Goal: Task Accomplishment & Management: Use online tool/utility

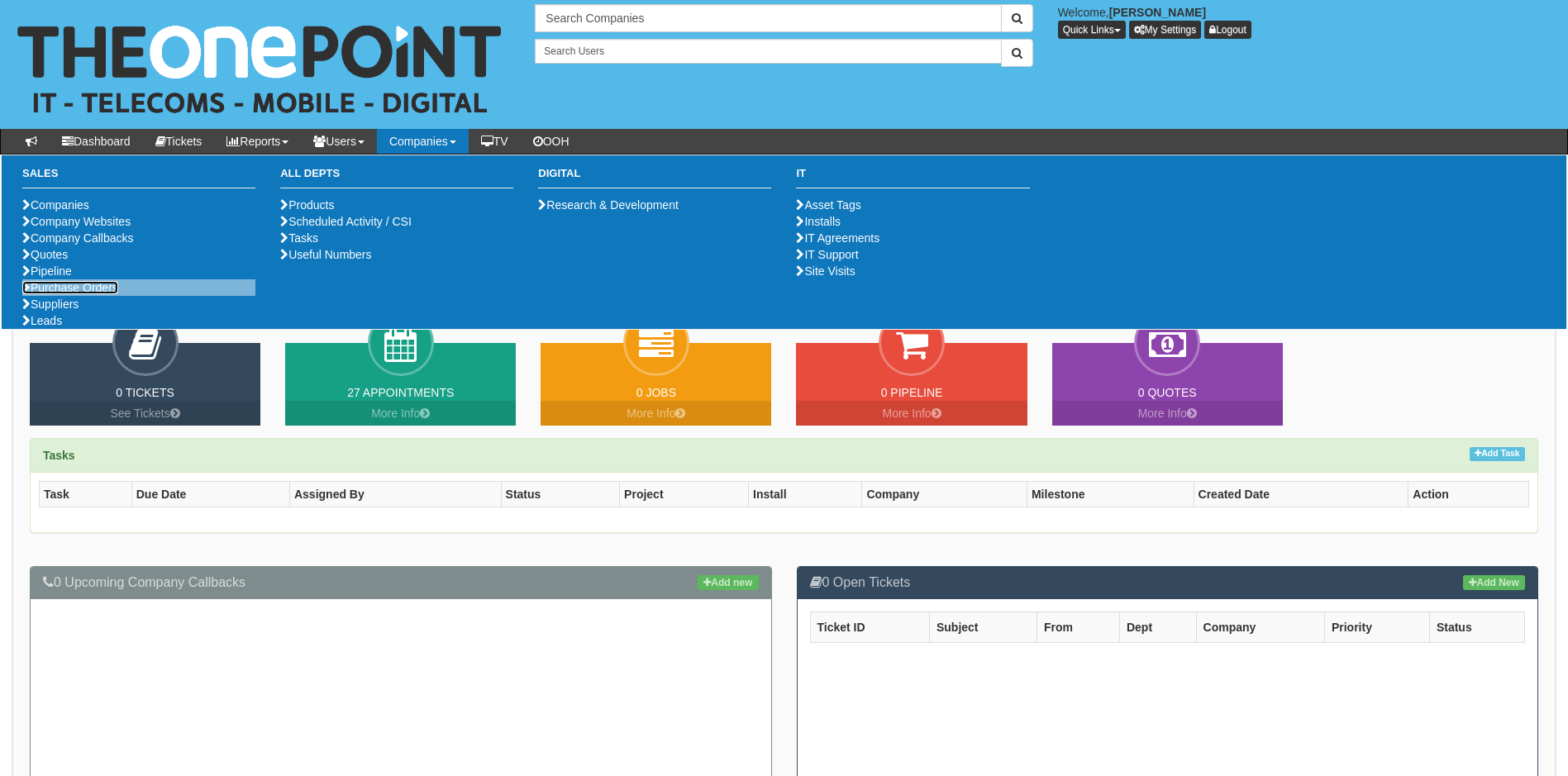
click at [80, 294] on link "Purchase Orders" at bounding box center [70, 288] width 96 height 13
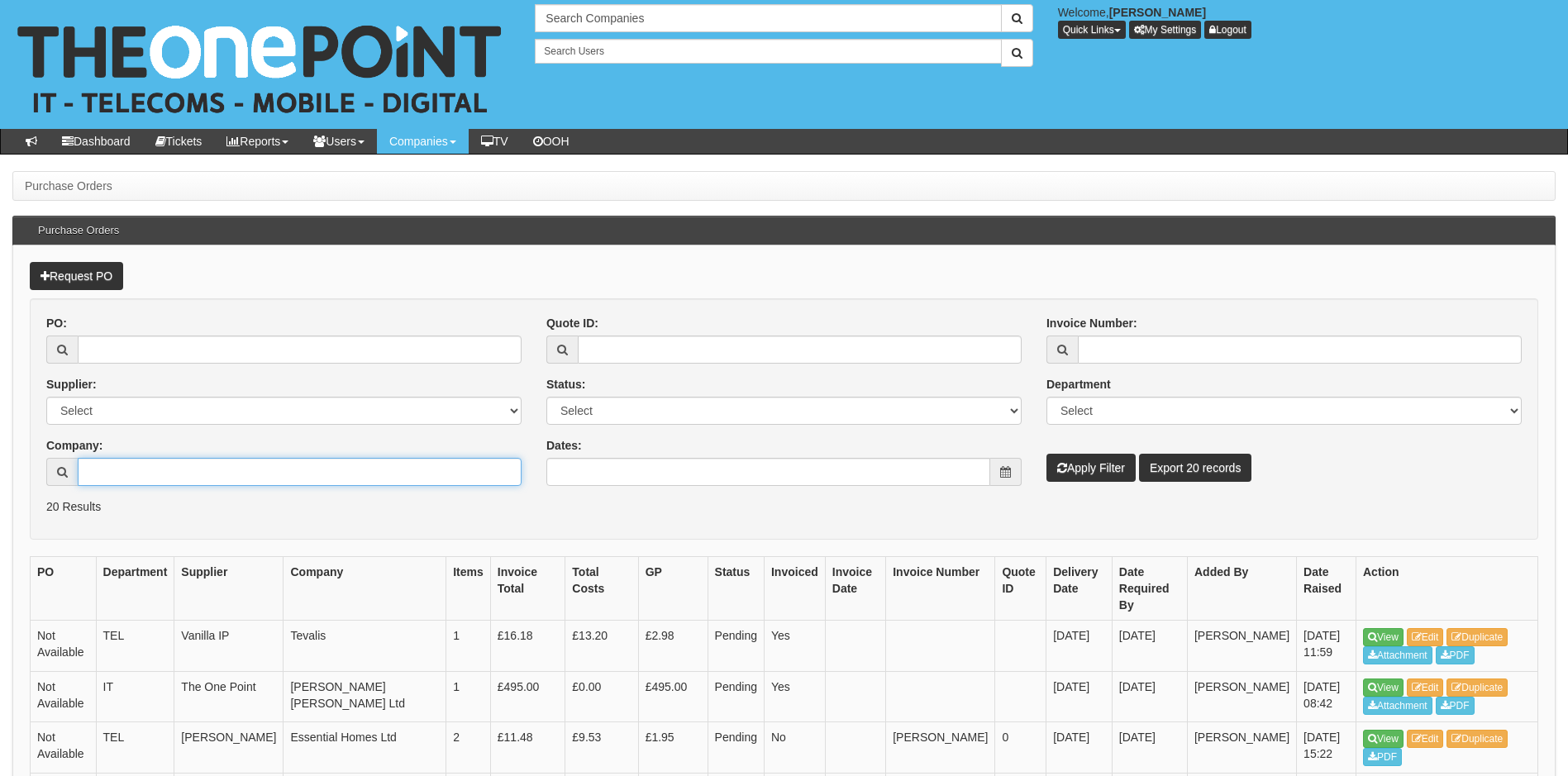
click at [144, 471] on input "Company:" at bounding box center [300, 472] width 444 height 28
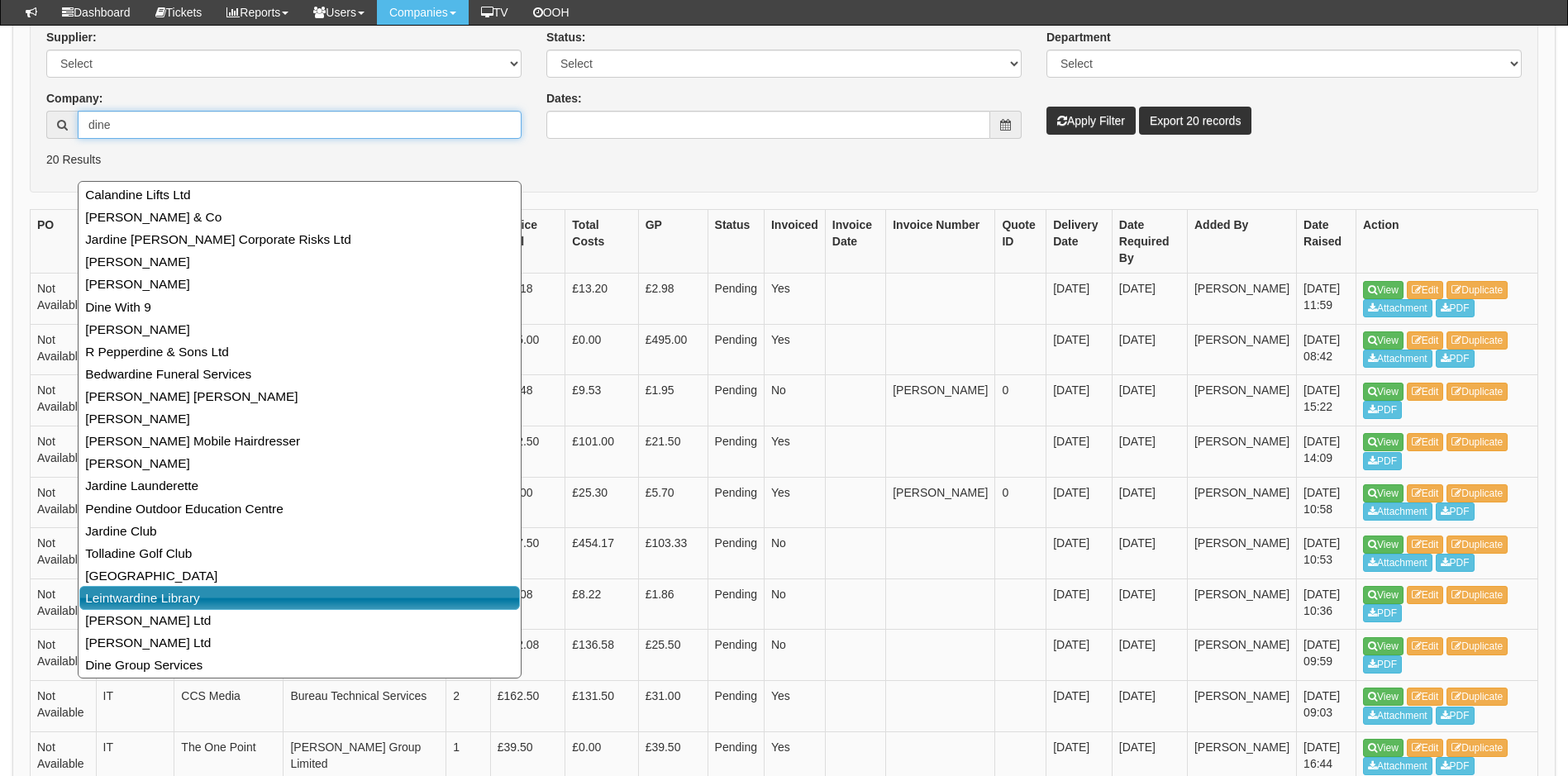
scroll to position [330, 0]
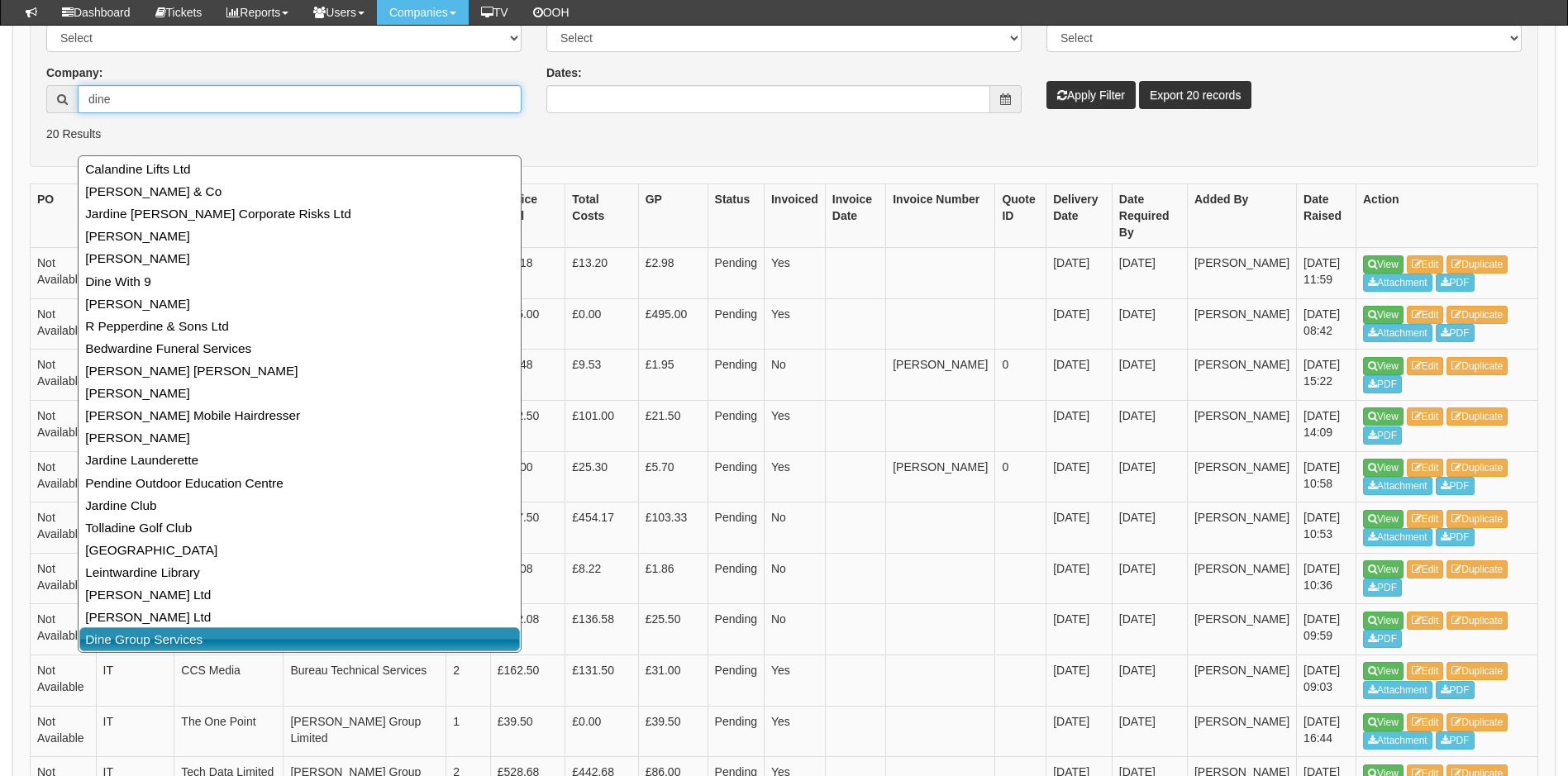
click at [211, 638] on link "Dine Group Services" at bounding box center [300, 639] width 441 height 24
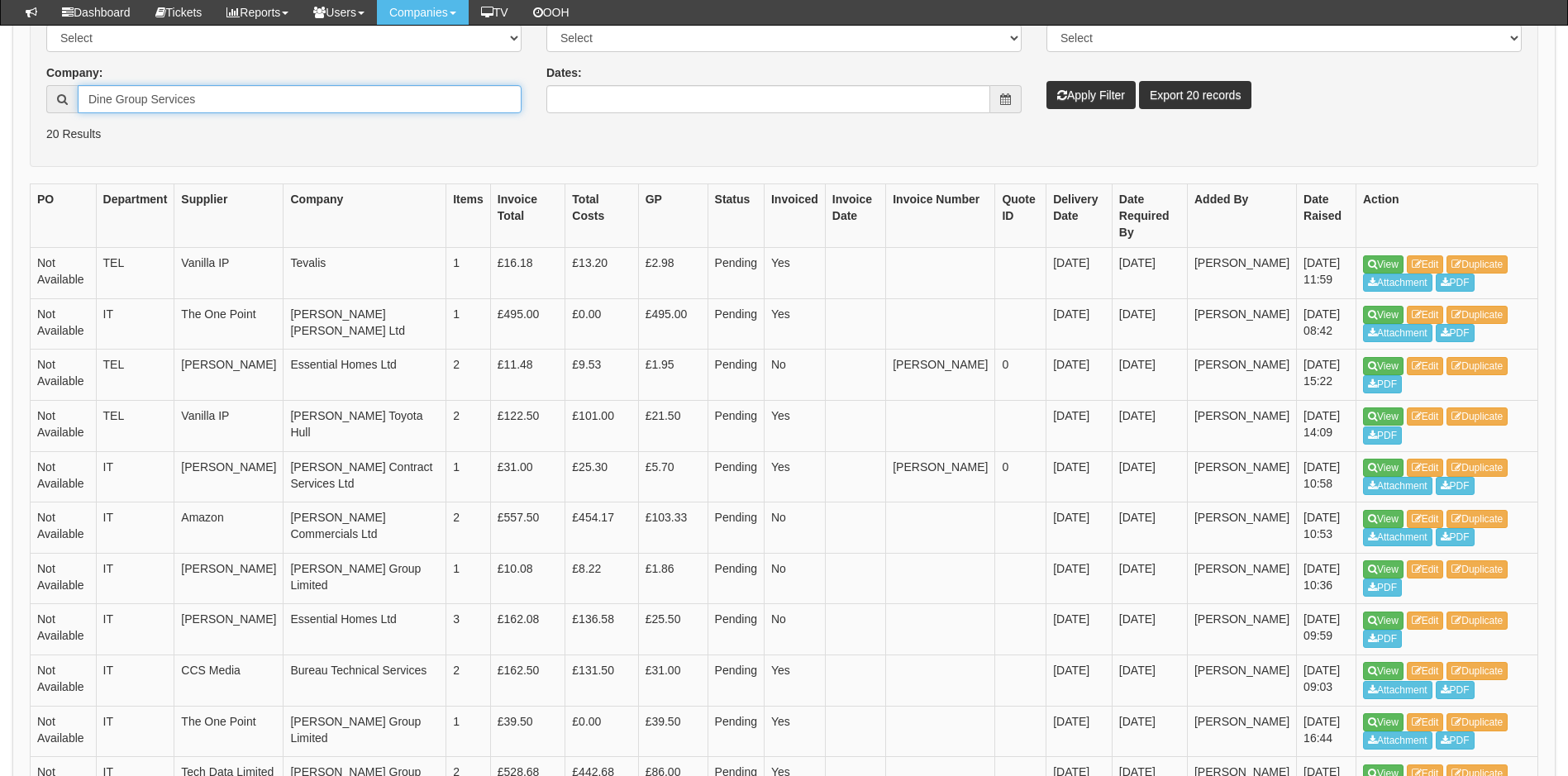
type input "Dine Group Services"
click at [1081, 104] on button "Apply Filter" at bounding box center [1091, 94] width 89 height 28
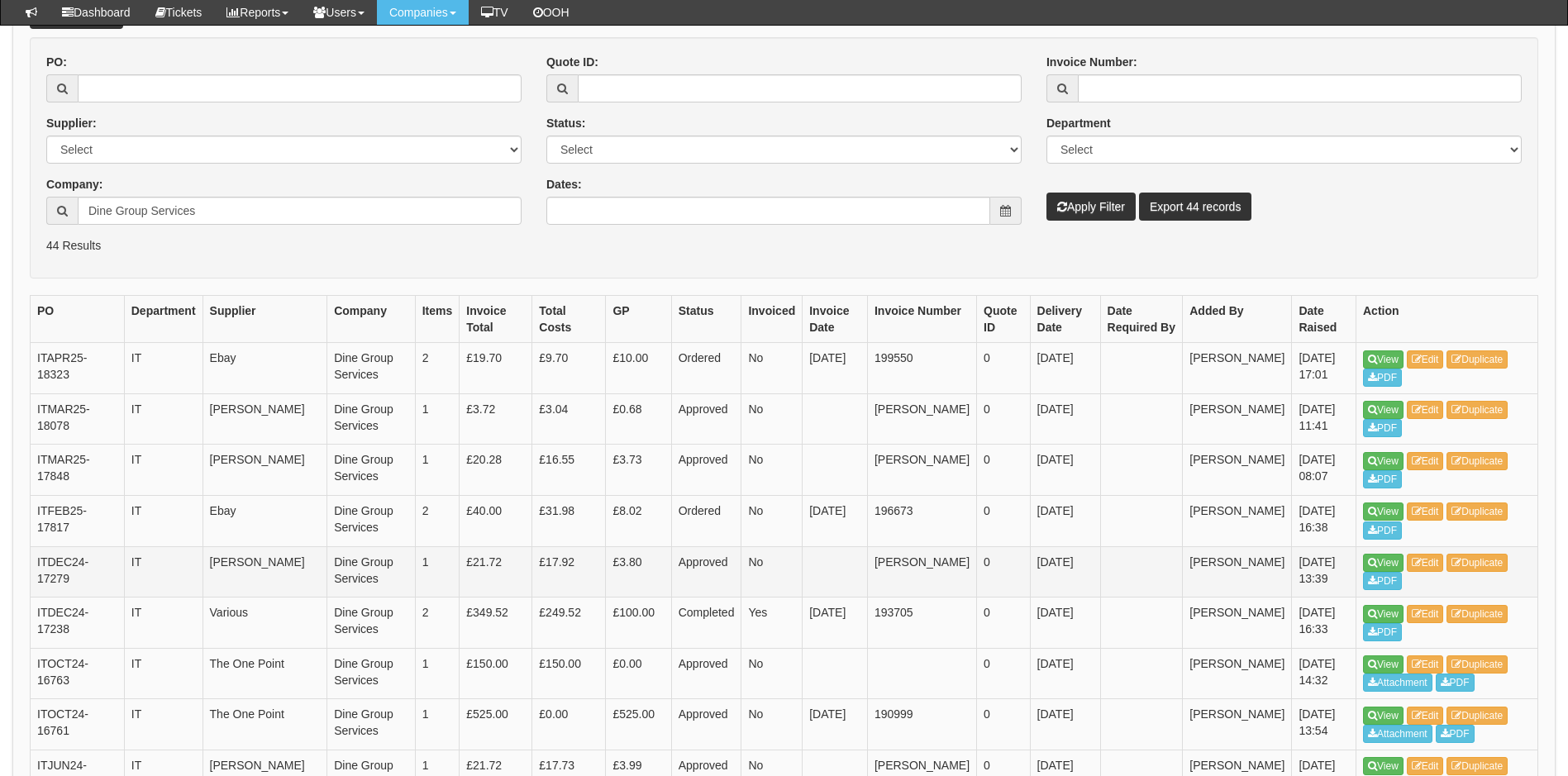
scroll to position [330, 0]
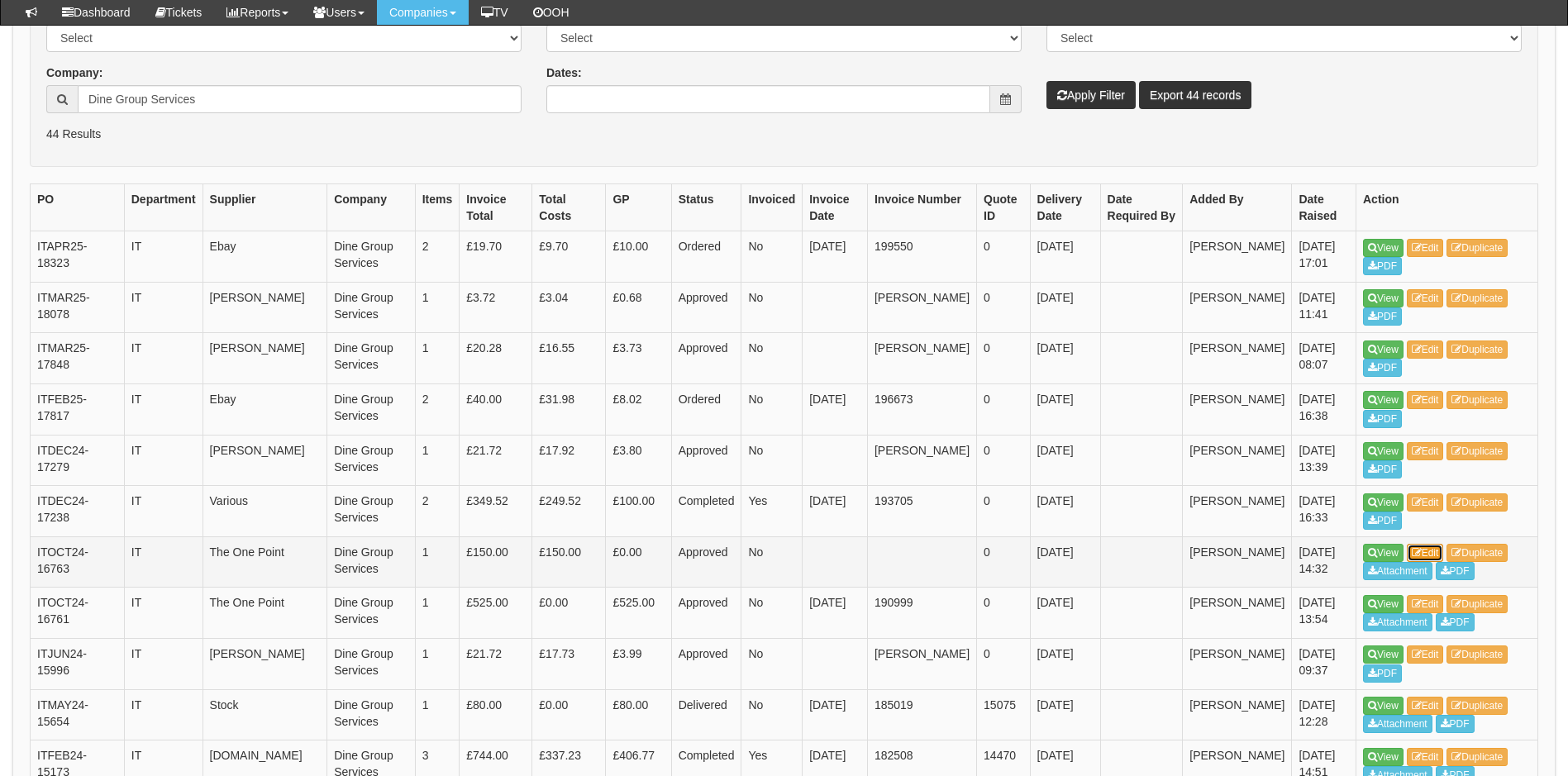
click at [1434, 551] on link "Edit" at bounding box center [1425, 552] width 37 height 18
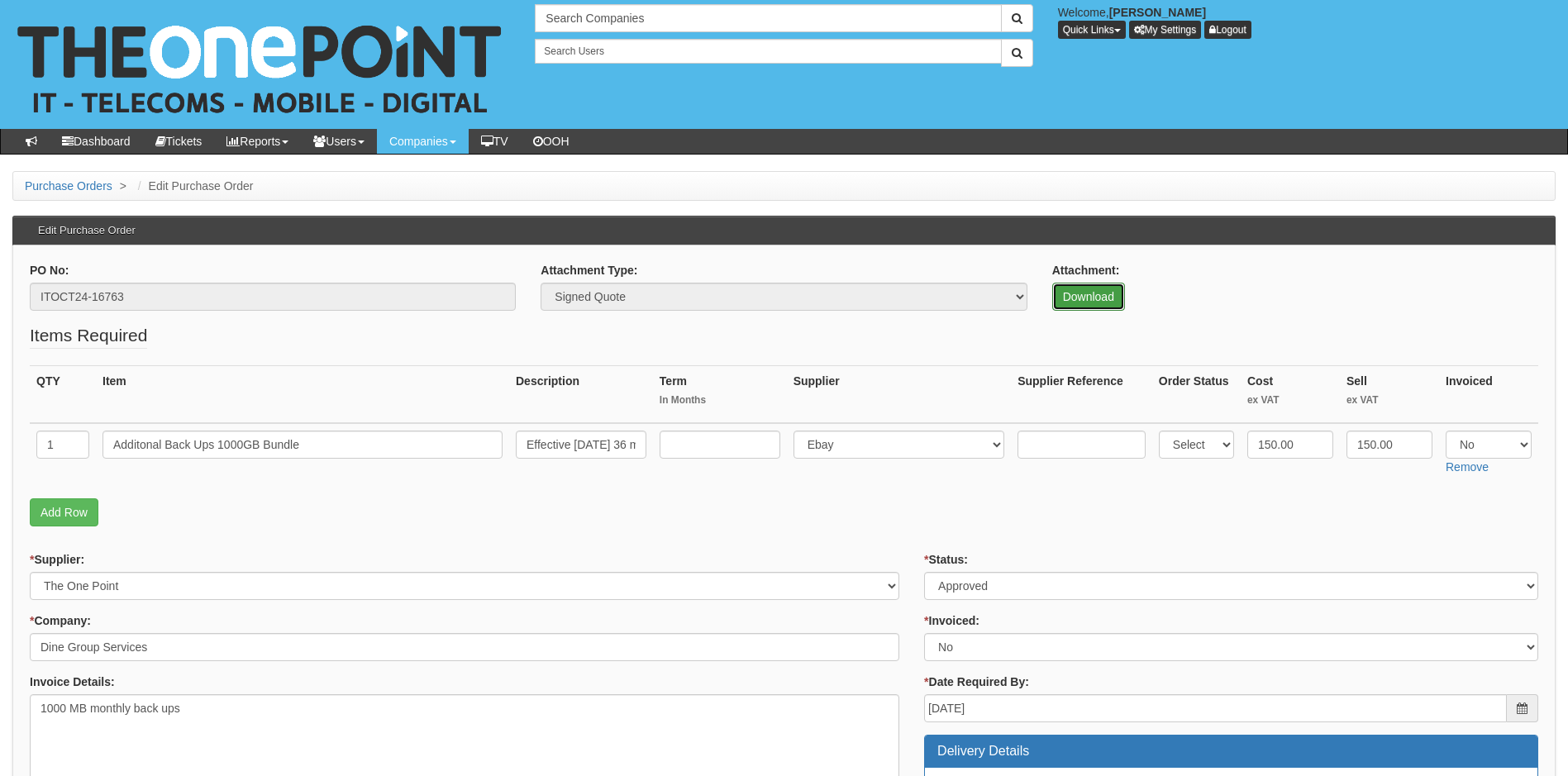
click at [1089, 297] on link "Download" at bounding box center [1089, 296] width 73 height 28
click at [1100, 299] on link "Download" at bounding box center [1089, 296] width 73 height 28
